Goal: Task Accomplishment & Management: Complete application form

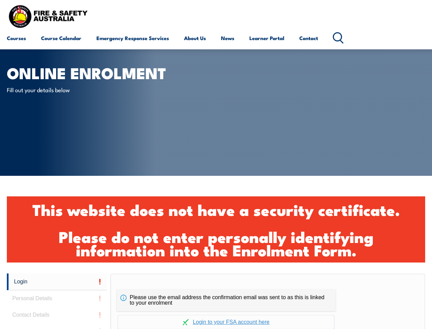
scroll to position [173, 0]
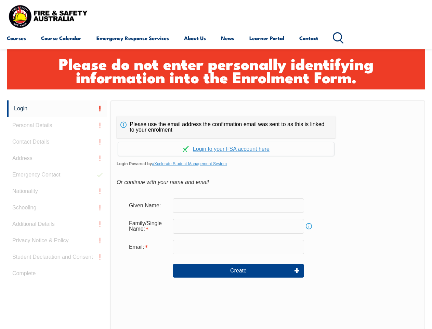
click at [216, 78] on h1 "Please do not enter personally identifying information into the Enrolment Form." at bounding box center [216, 69] width 406 height 27
click at [216, 214] on form "Given Name: Family/Single Name: Info Email: Create" at bounding box center [268, 242] width 303 height 103
click at [57, 109] on link "Login" at bounding box center [57, 108] width 100 height 17
click at [57, 125] on div "Login Personal Details Contact Details Address Emergency Contact Nationality Sc…" at bounding box center [59, 271] width 104 height 342
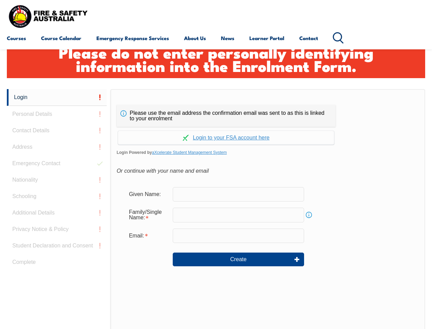
click at [57, 142] on div "Login Personal Details Contact Details Address Emergency Contact Nationality Sc…" at bounding box center [59, 260] width 104 height 342
click at [57, 158] on div "Login Personal Details Contact Details Address Emergency Contact Nationality Sc…" at bounding box center [59, 260] width 104 height 342
click at [57, 175] on div "Login Personal Details Contact Details Address Emergency Contact Nationality Sc…" at bounding box center [59, 260] width 104 height 342
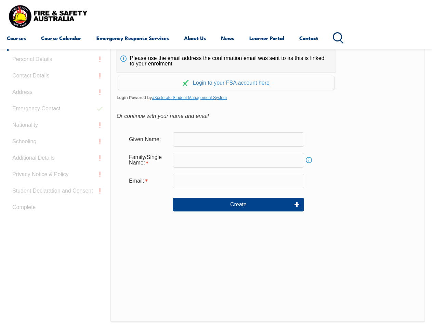
click at [57, 191] on div "Login Personal Details Contact Details Address Emergency Contact Nationality Sc…" at bounding box center [59, 205] width 104 height 342
click at [57, 207] on div "Login Personal Details Contact Details Address Emergency Contact Nationality Sc…" at bounding box center [59, 205] width 104 height 342
click at [57, 224] on div "Login Personal Details Contact Details Address Emergency Contact Nationality Sc…" at bounding box center [59, 205] width 104 height 342
